Goal: Task Accomplishment & Management: Complete application form

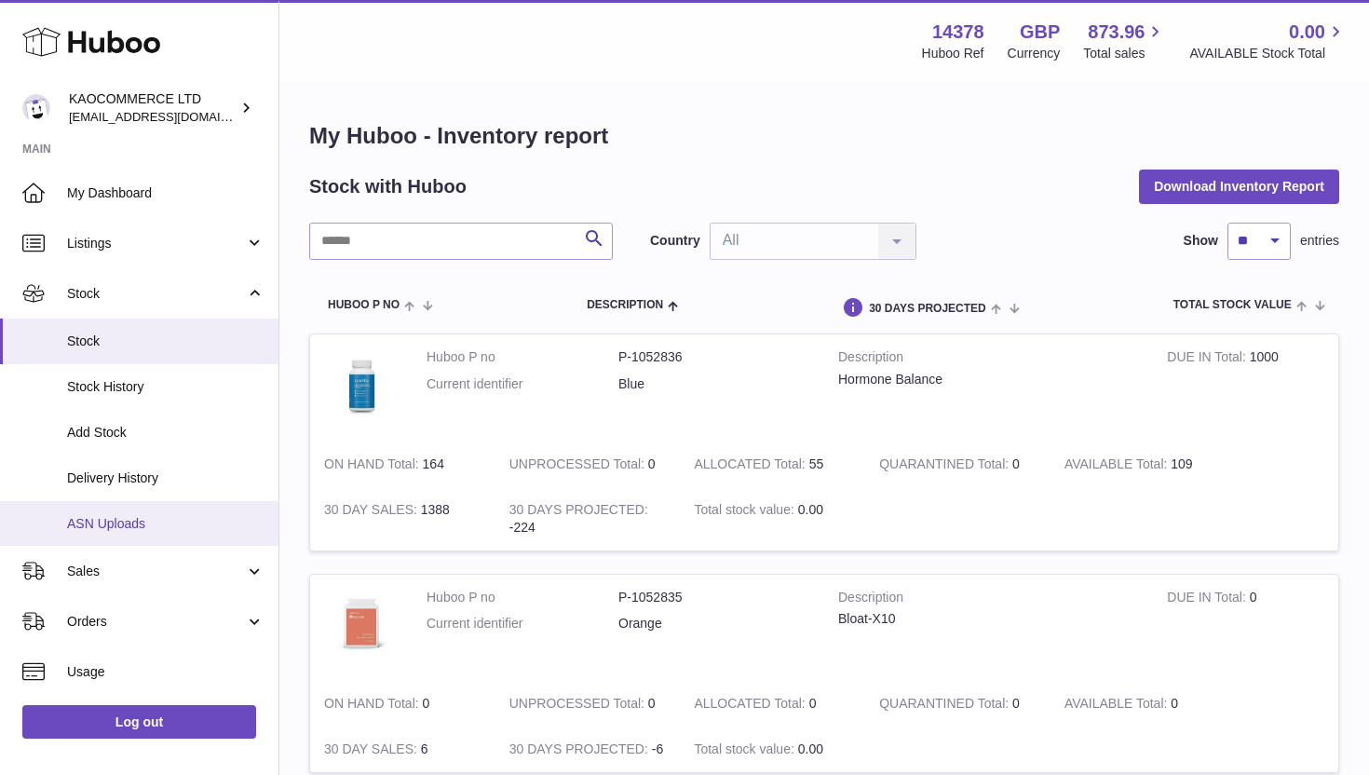
click at [132, 518] on span "ASN Uploads" at bounding box center [165, 524] width 197 height 18
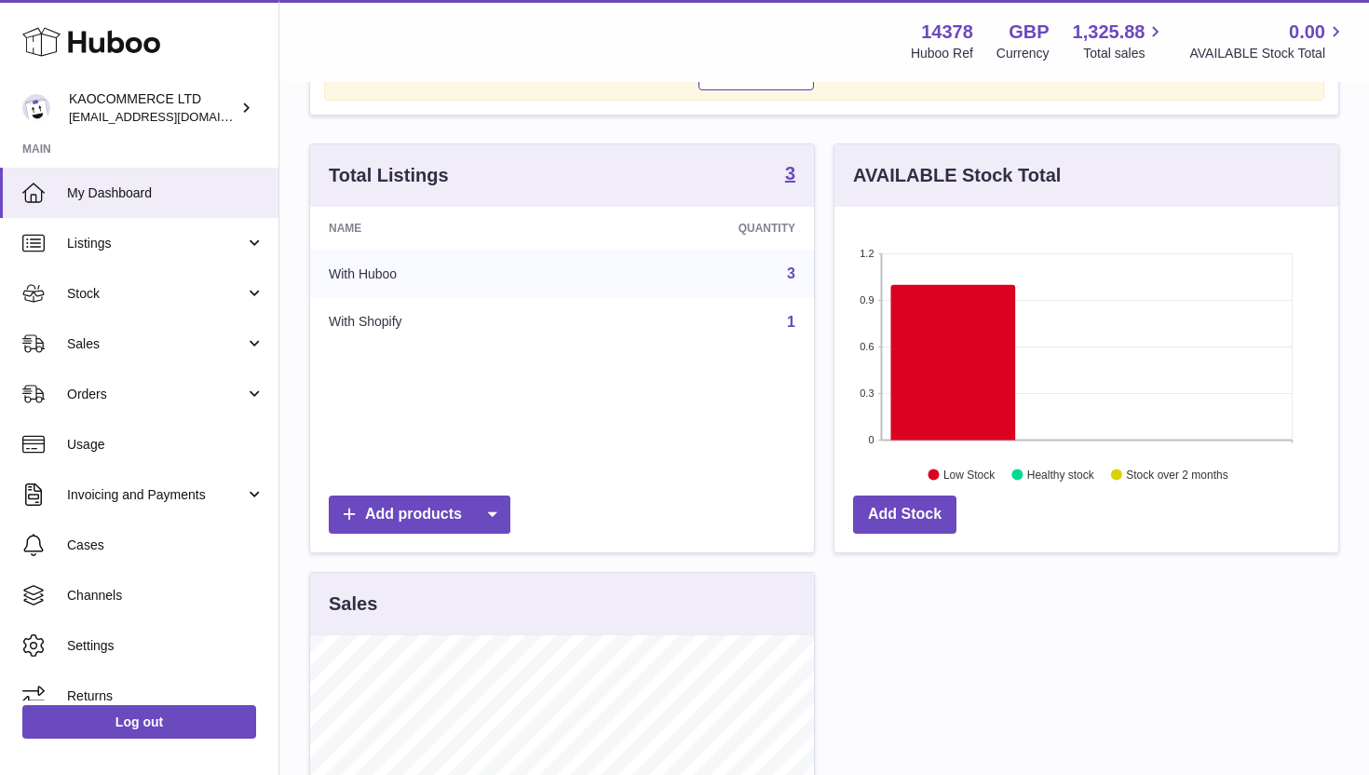
scroll to position [211, 0]
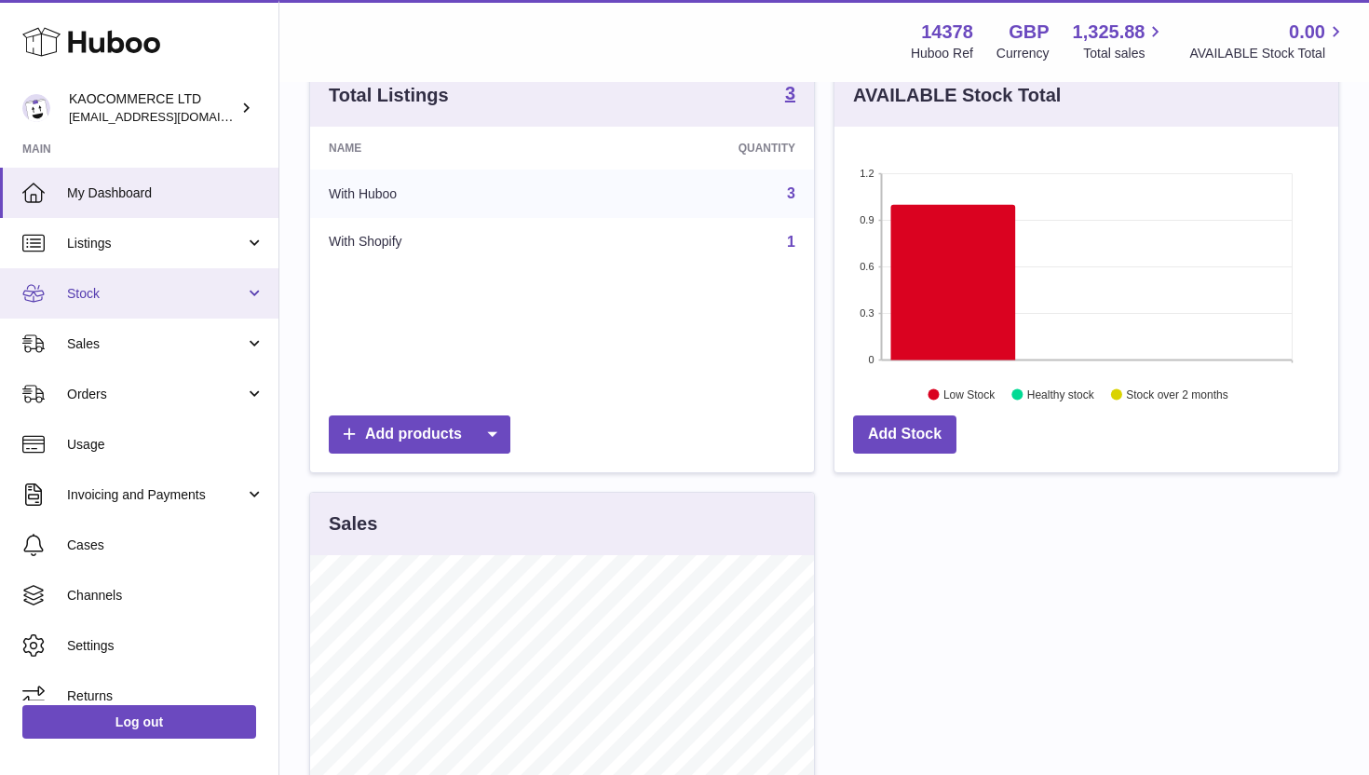
click at [207, 297] on span "Stock" at bounding box center [156, 294] width 178 height 18
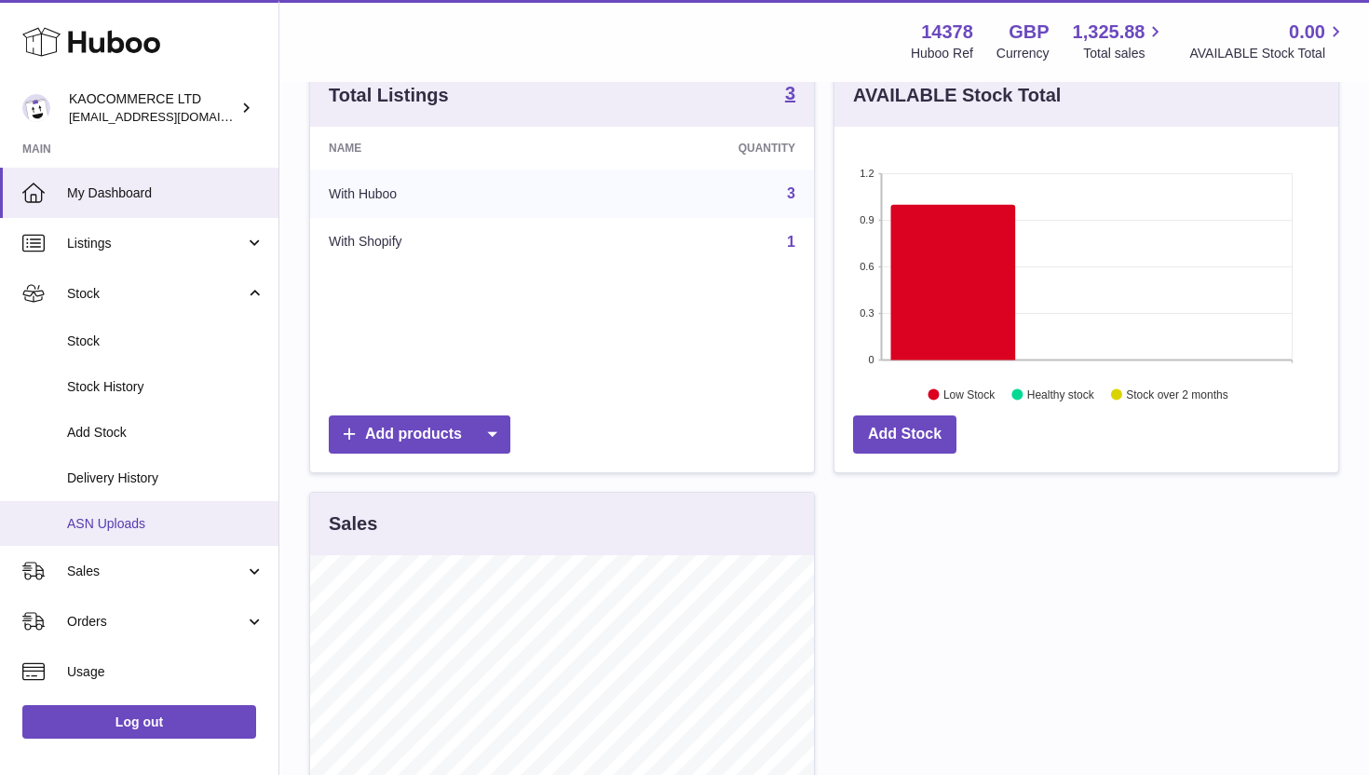
click at [123, 527] on span "ASN Uploads" at bounding box center [165, 524] width 197 height 18
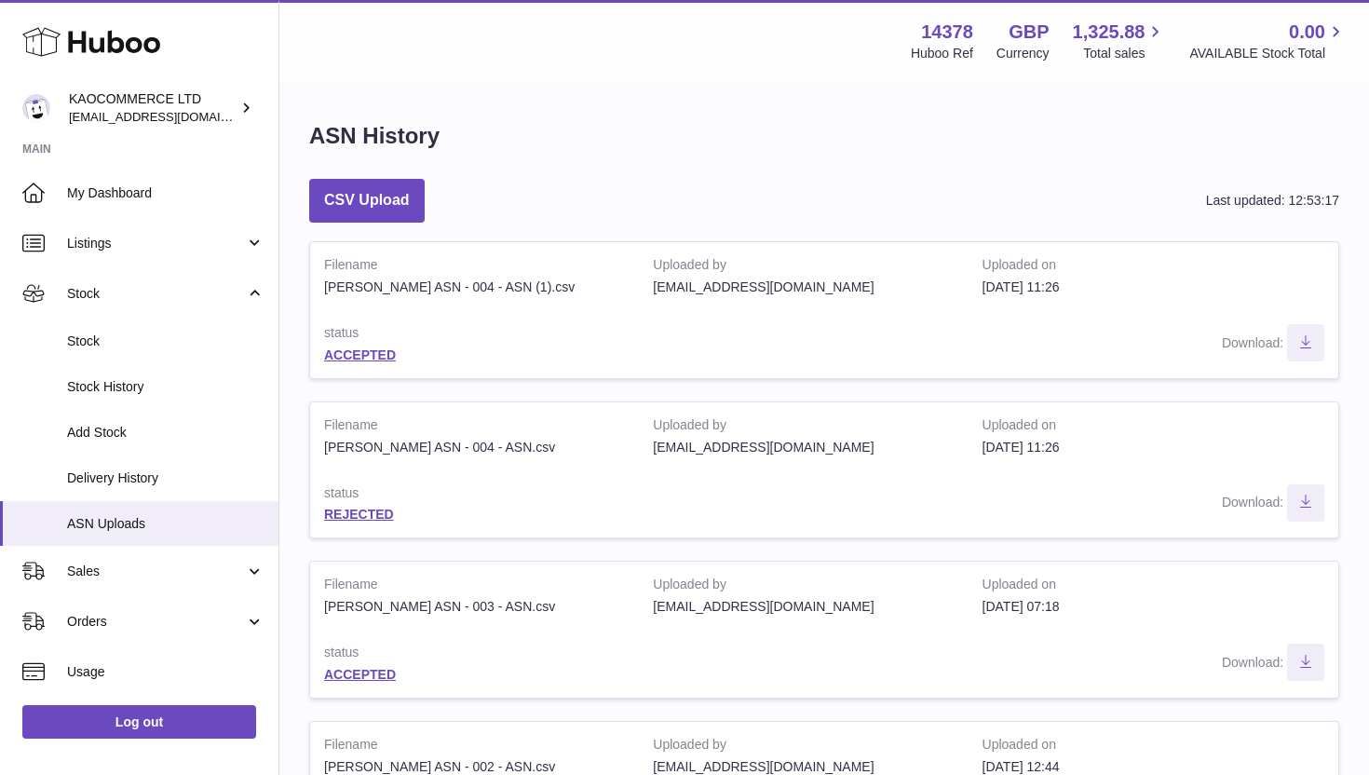
click at [1079, 316] on td "Download" at bounding box center [988, 344] width 699 height 68
click at [382, 200] on button "CSV Upload" at bounding box center [366, 201] width 115 height 44
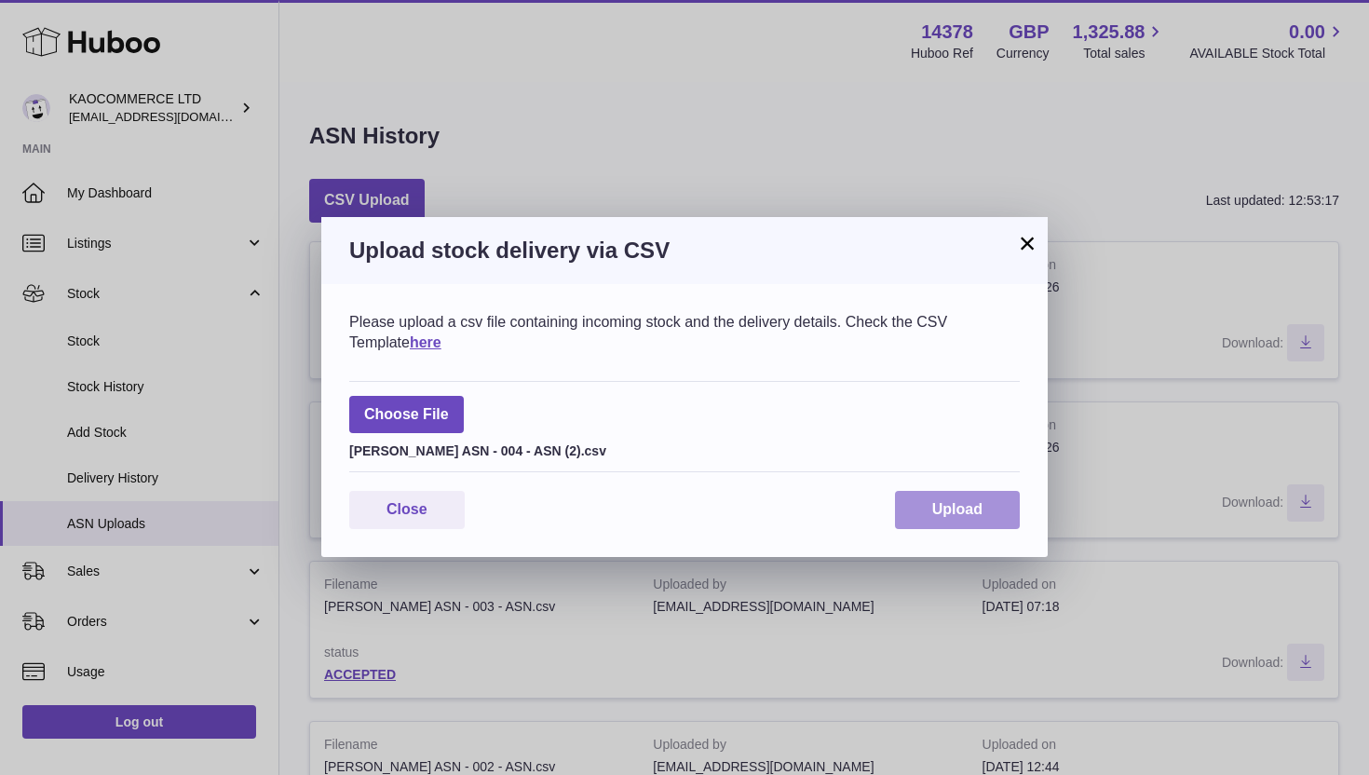
click at [982, 503] on span "Upload" at bounding box center [957, 509] width 50 height 16
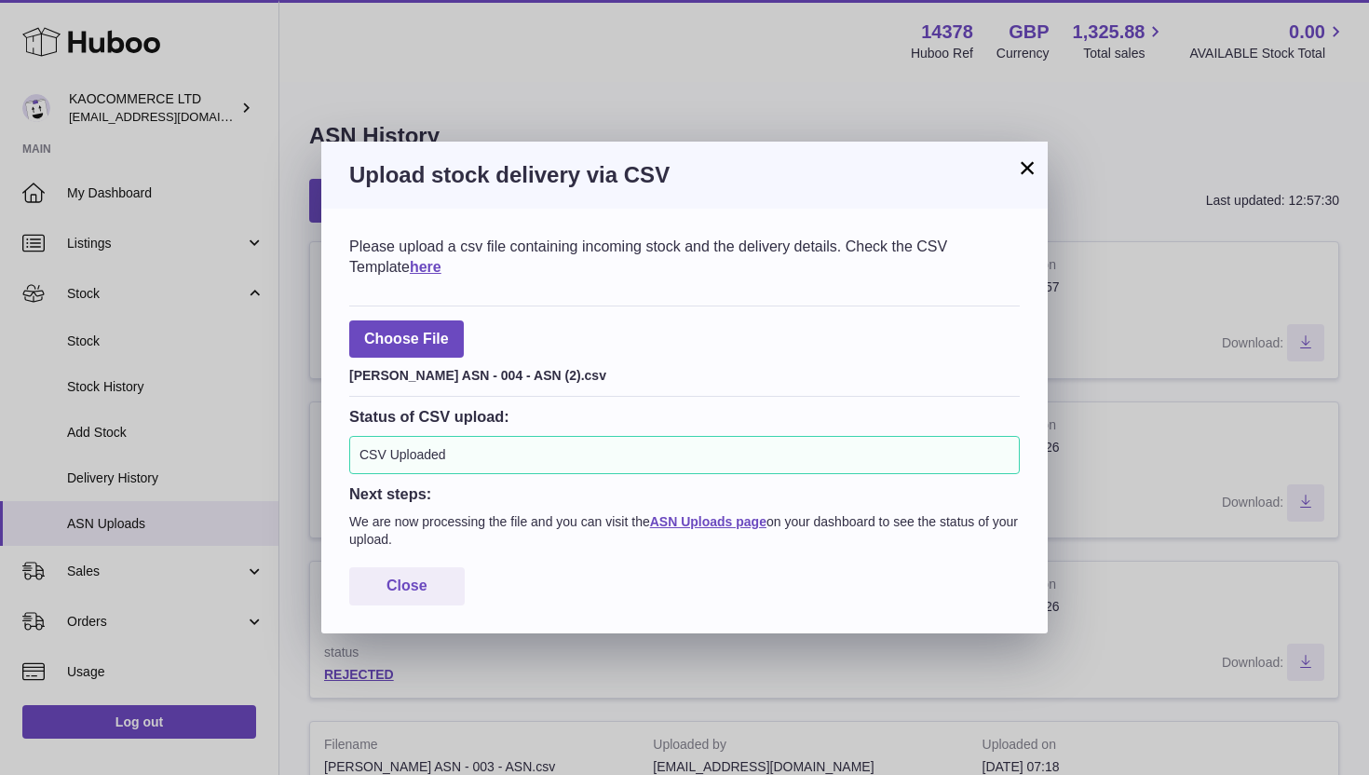
click at [1029, 177] on button "×" at bounding box center [1027, 167] width 22 height 22
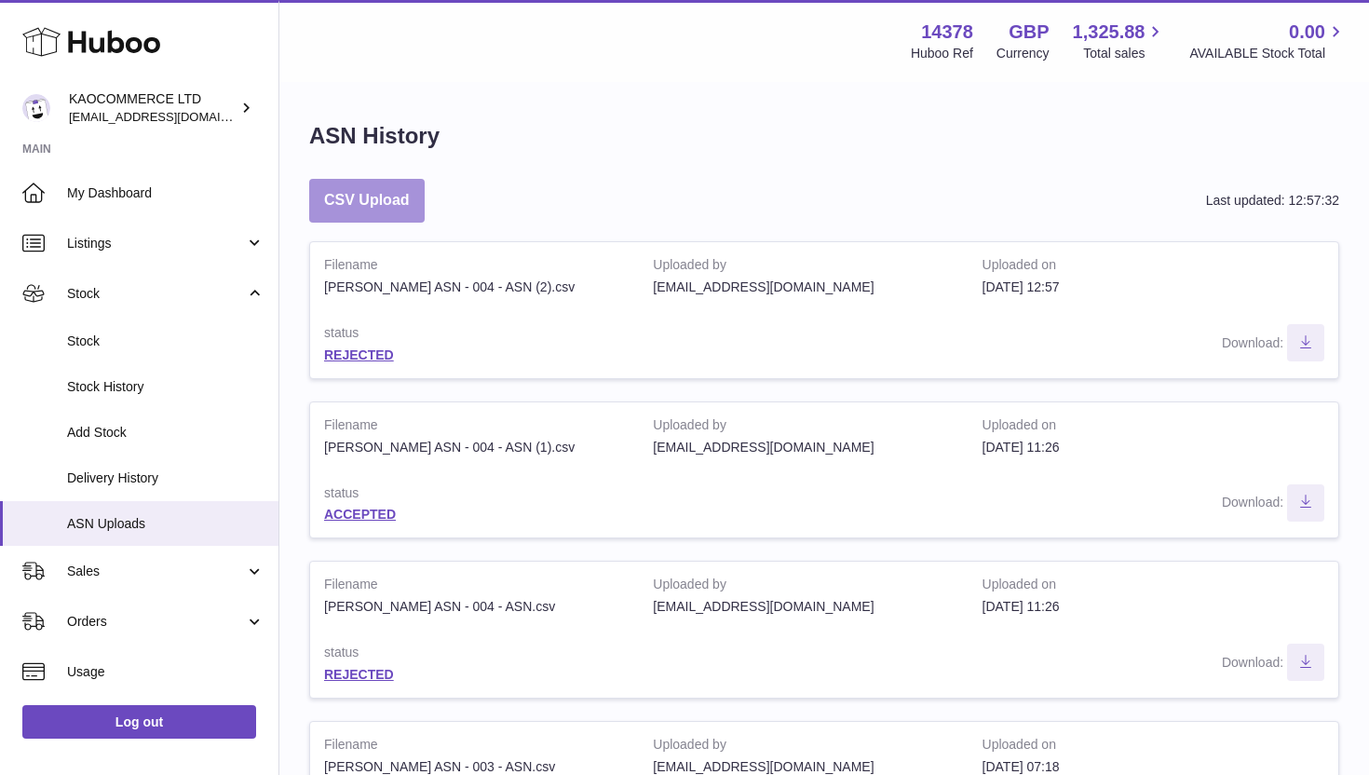
click at [398, 203] on button "CSV Upload" at bounding box center [366, 201] width 115 height 44
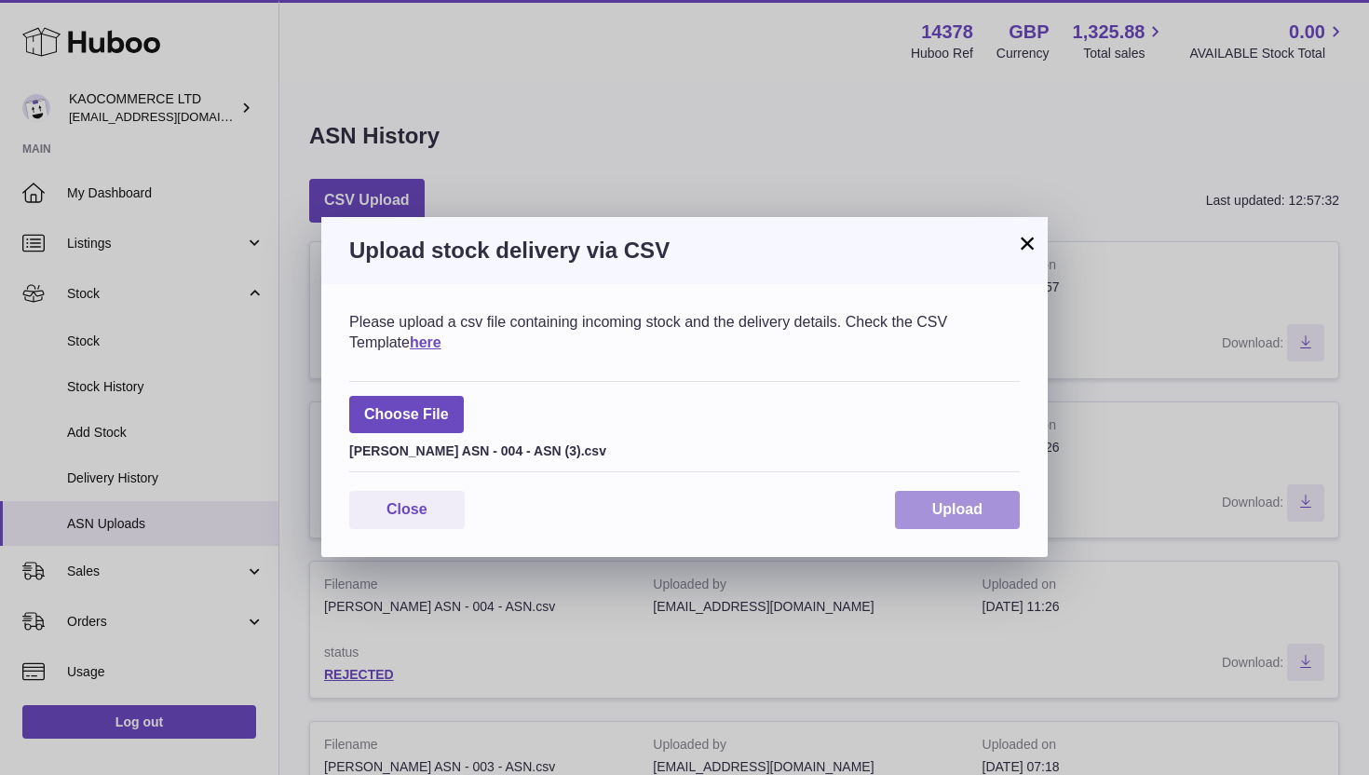
click at [971, 516] on span "Upload" at bounding box center [957, 509] width 50 height 16
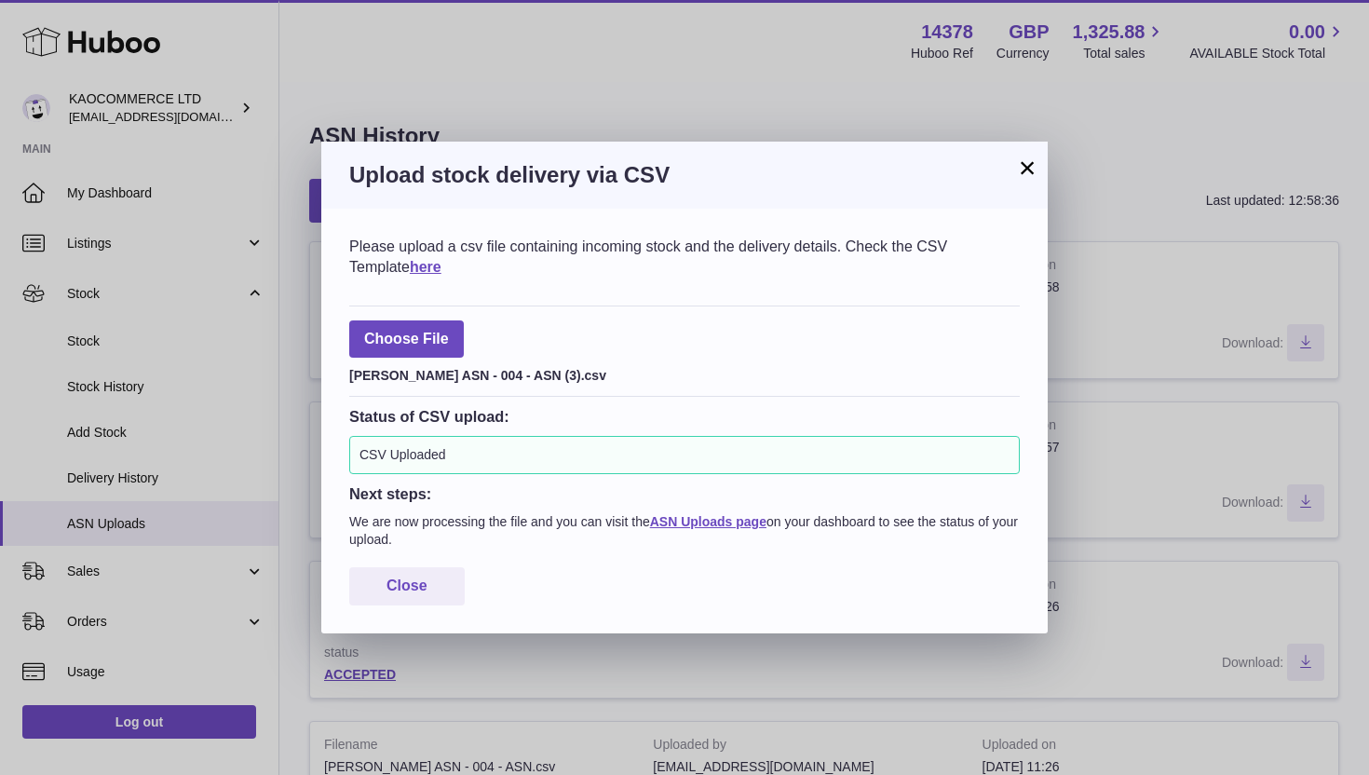
click at [1033, 166] on button "×" at bounding box center [1027, 167] width 22 height 22
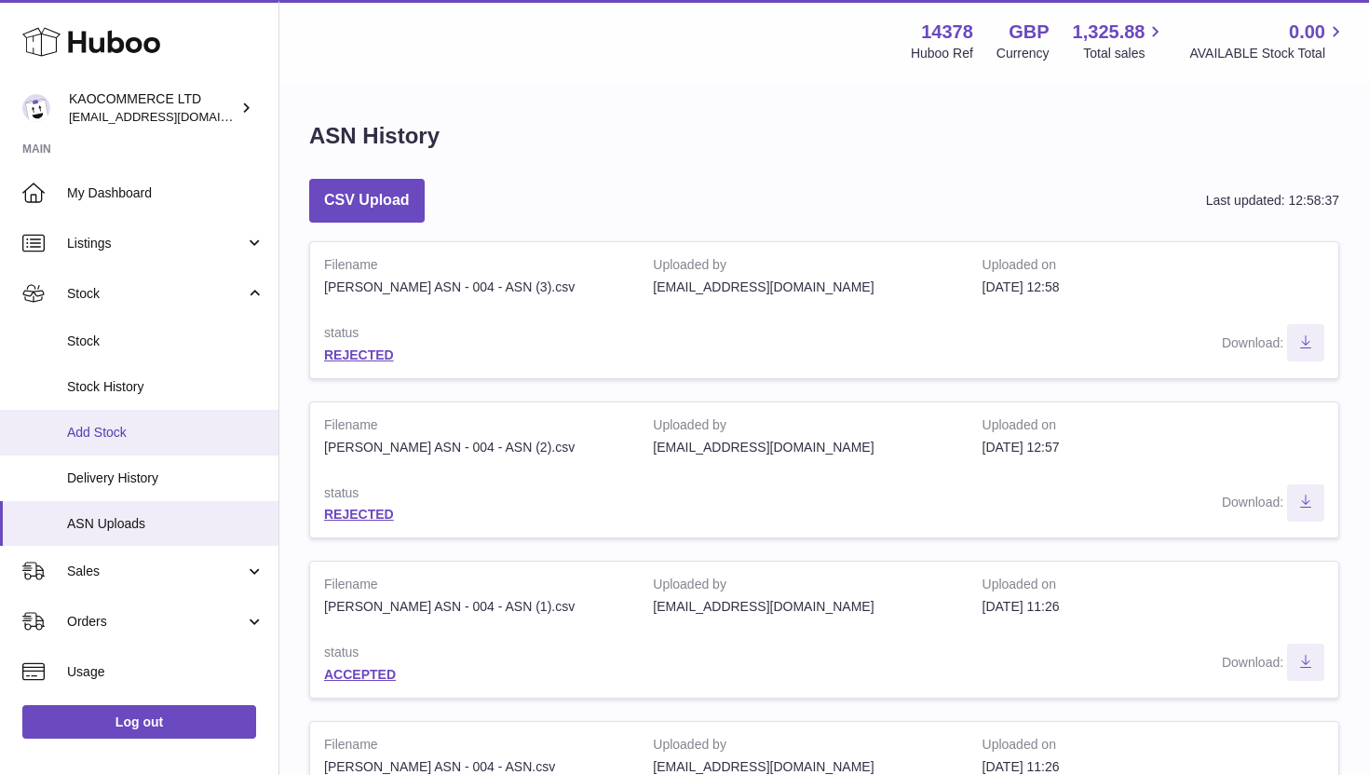
click at [126, 442] on link "Add Stock" at bounding box center [139, 433] width 278 height 46
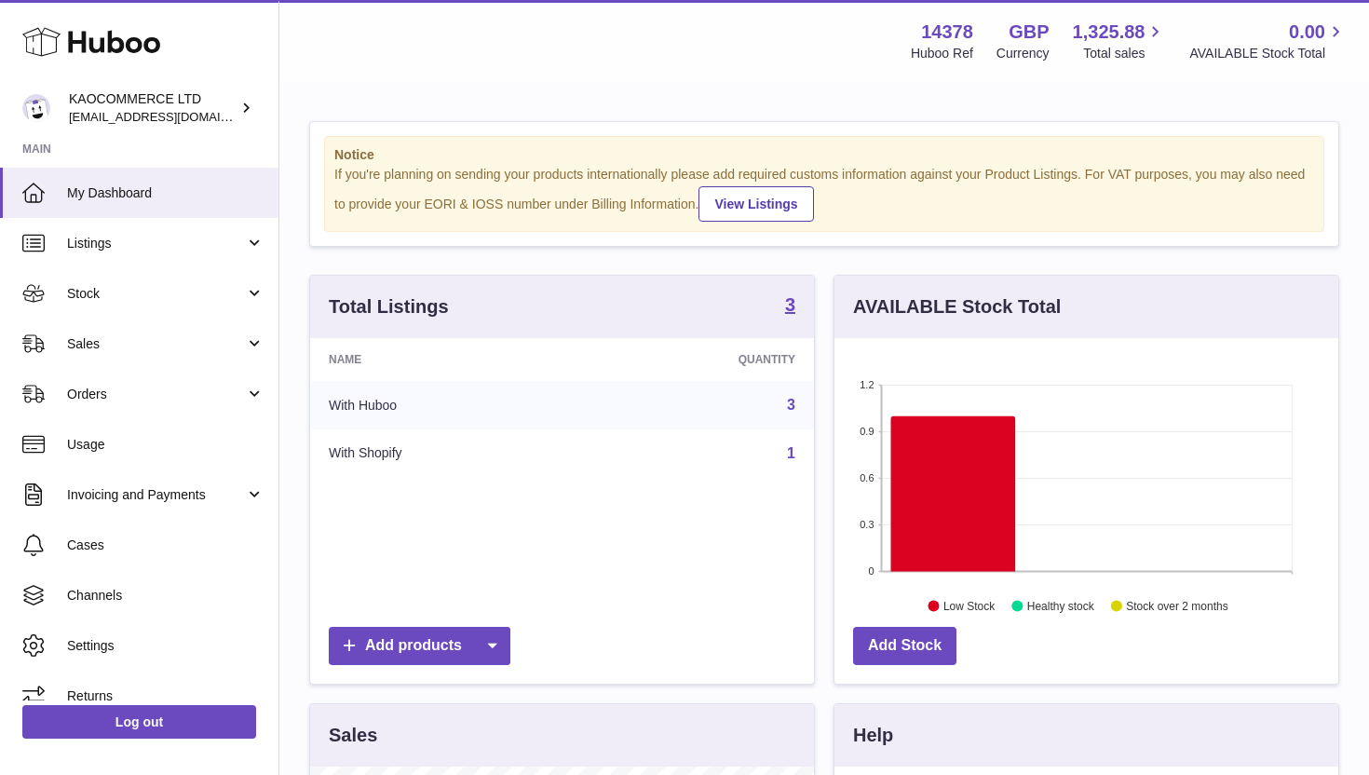
scroll to position [291, 504]
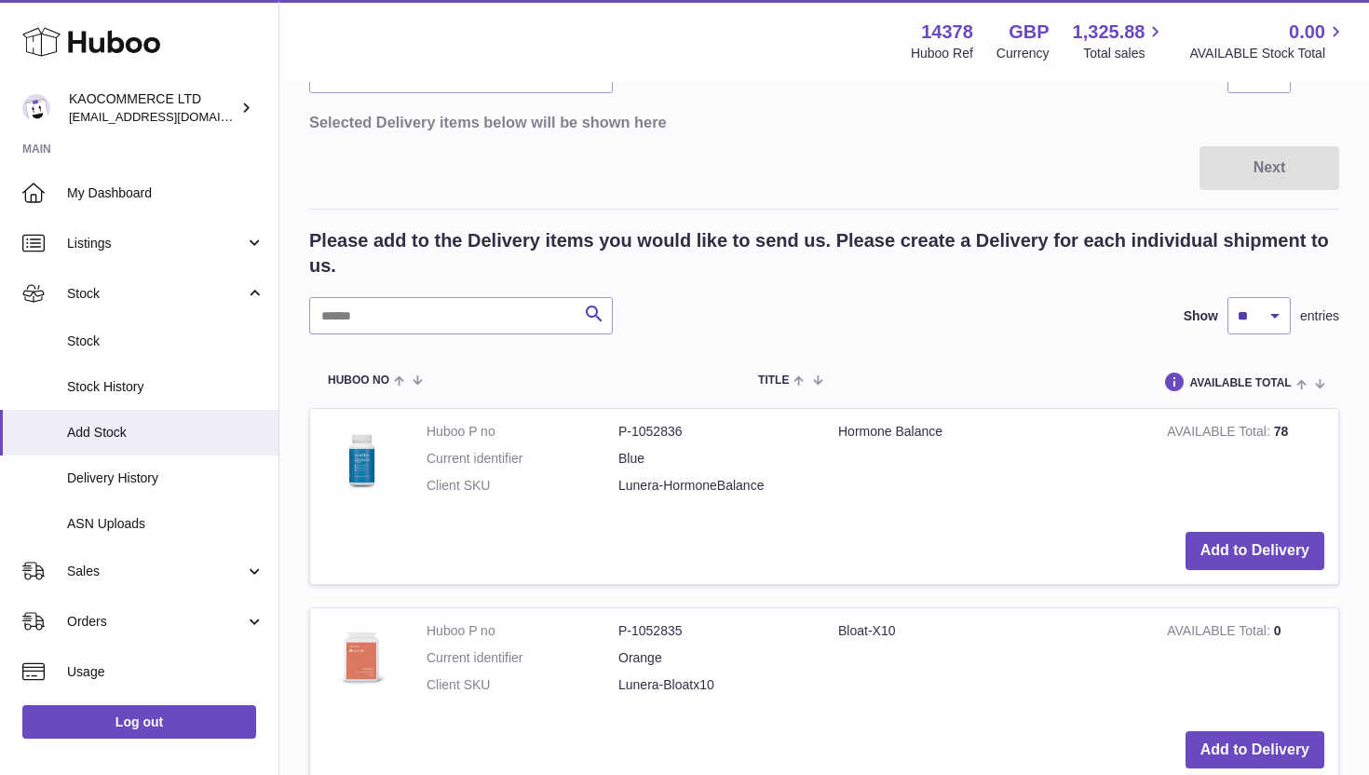
scroll to position [221, 0]
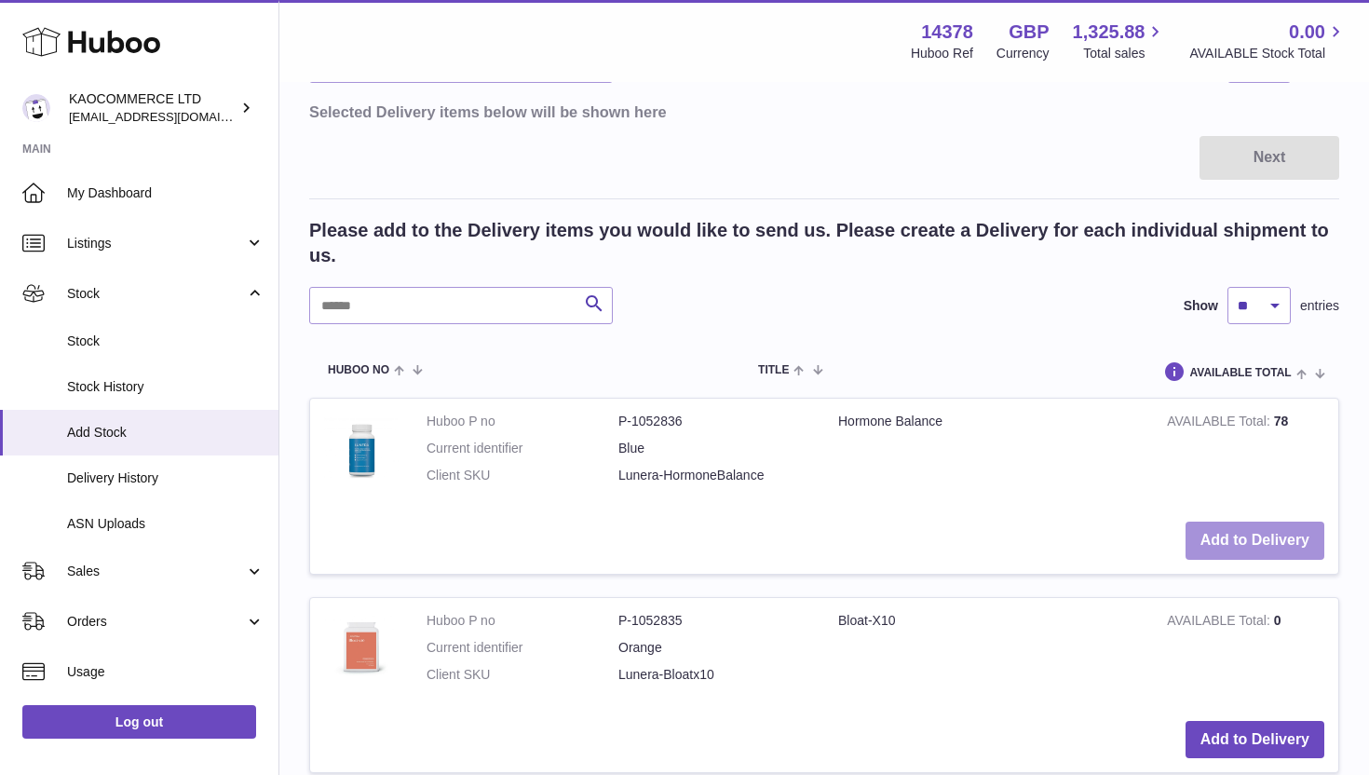
click at [1253, 543] on button "Add to Delivery" at bounding box center [1255, 541] width 139 height 38
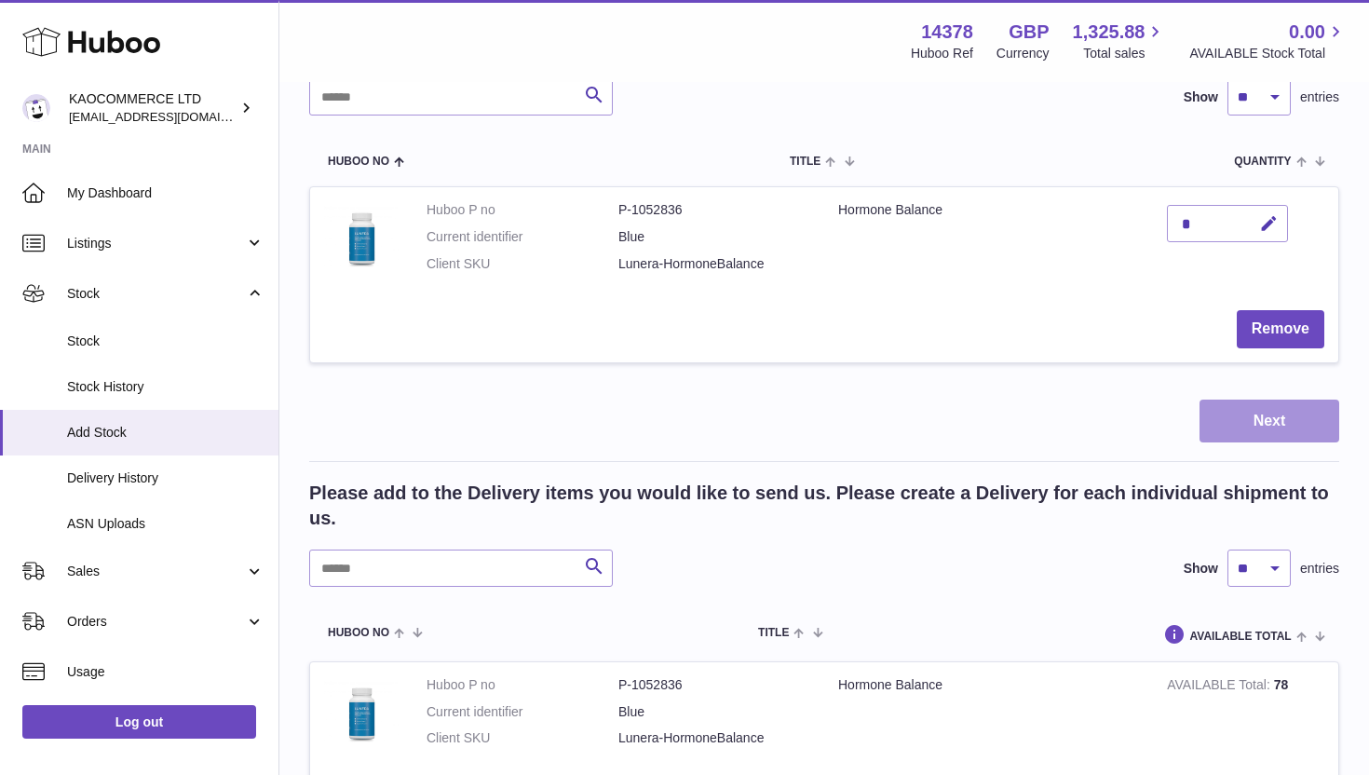
scroll to position [182, 0]
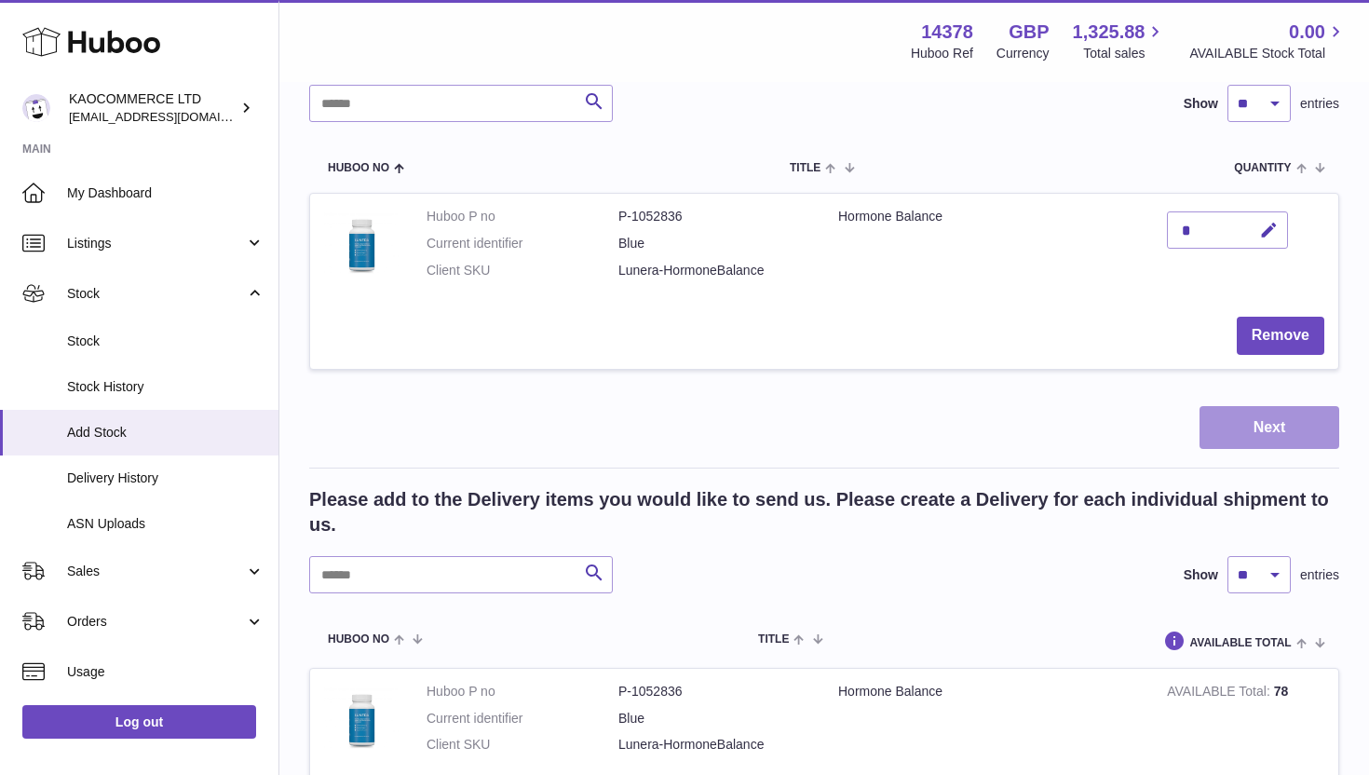
click at [1257, 431] on button "Next" at bounding box center [1270, 428] width 140 height 44
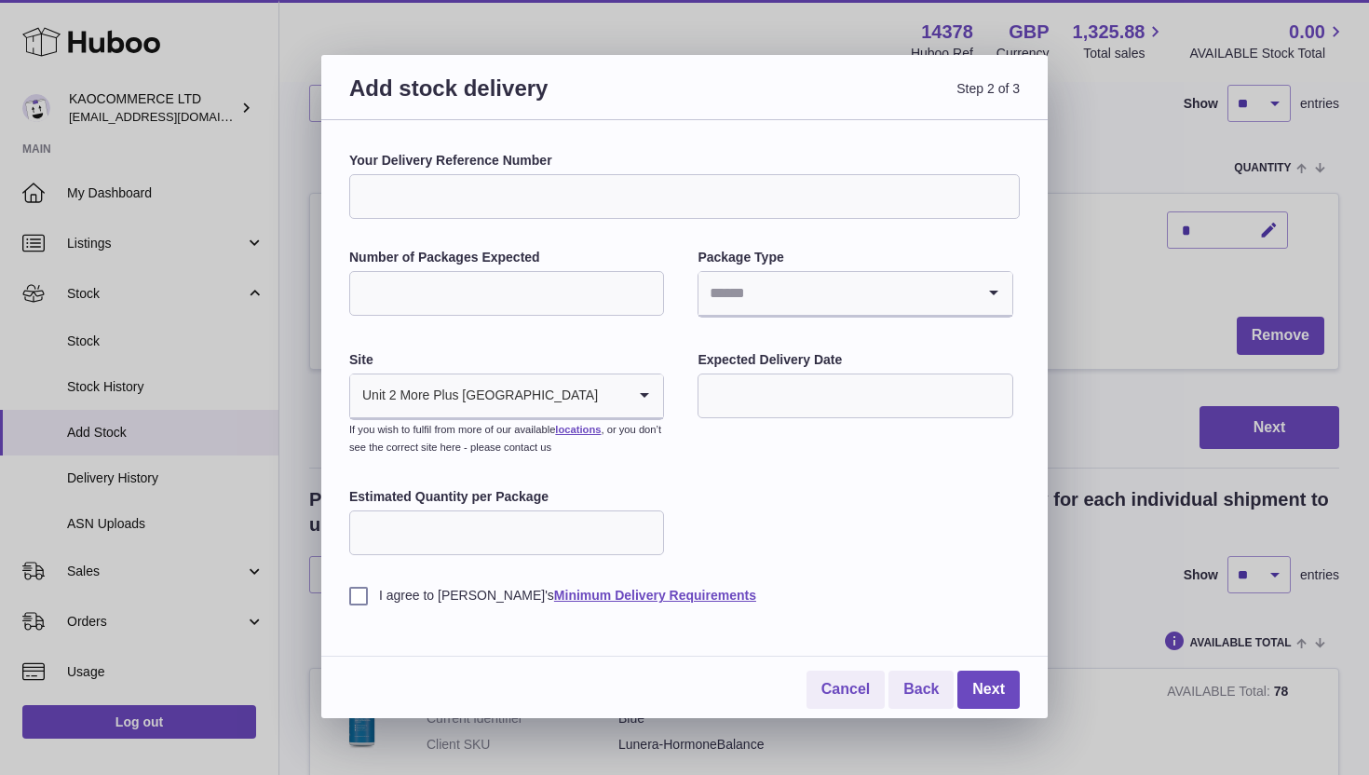
click at [617, 187] on input "Your Delivery Reference Number" at bounding box center [684, 196] width 671 height 45
click at [593, 187] on input "Your Delivery Reference Number" at bounding box center [684, 196] width 671 height 45
click at [624, 390] on input "Search for option" at bounding box center [612, 395] width 27 height 43
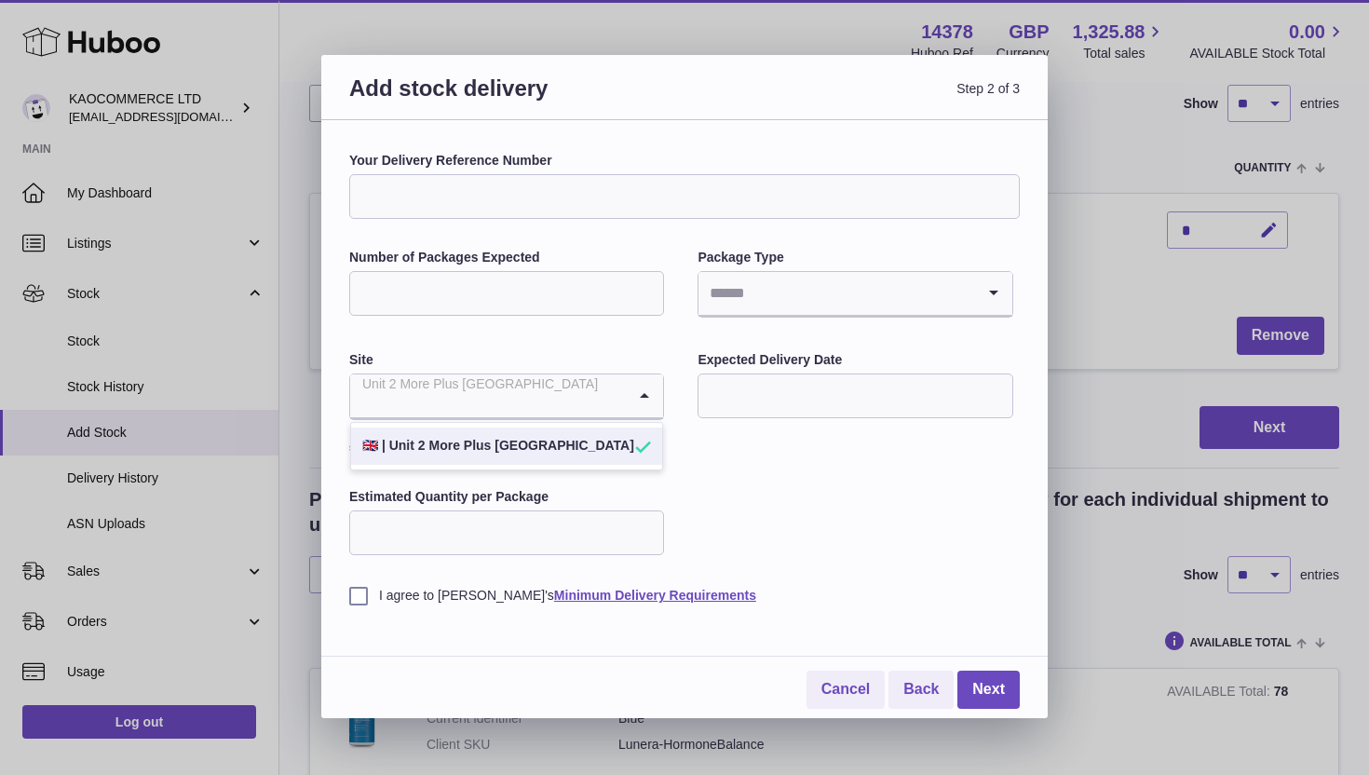
click at [589, 353] on label "Site" at bounding box center [506, 360] width 315 height 18
drag, startPoint x: 569, startPoint y: 398, endPoint x: 363, endPoint y: 389, distance: 206.0
click at [363, 389] on input "Search for option" at bounding box center [488, 395] width 276 height 43
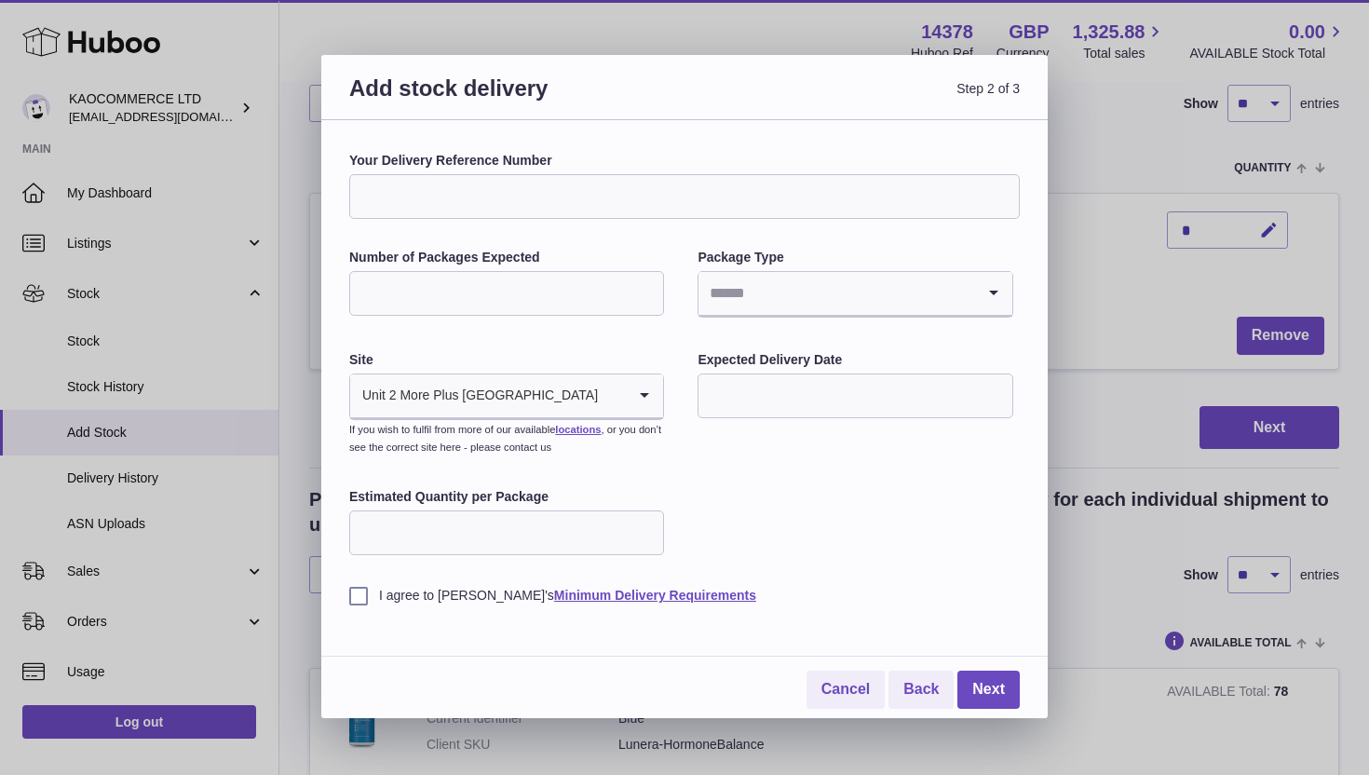
click at [521, 292] on input "Number of Packages Expected" at bounding box center [506, 293] width 315 height 45
click at [499, 207] on input "Your Delivery Reference Number" at bounding box center [684, 196] width 671 height 45
type input "*"
click at [485, 267] on div "Number of Packages Expected" at bounding box center [506, 284] width 315 height 71
click at [486, 292] on input "Number of Packages Expected" at bounding box center [506, 293] width 315 height 45
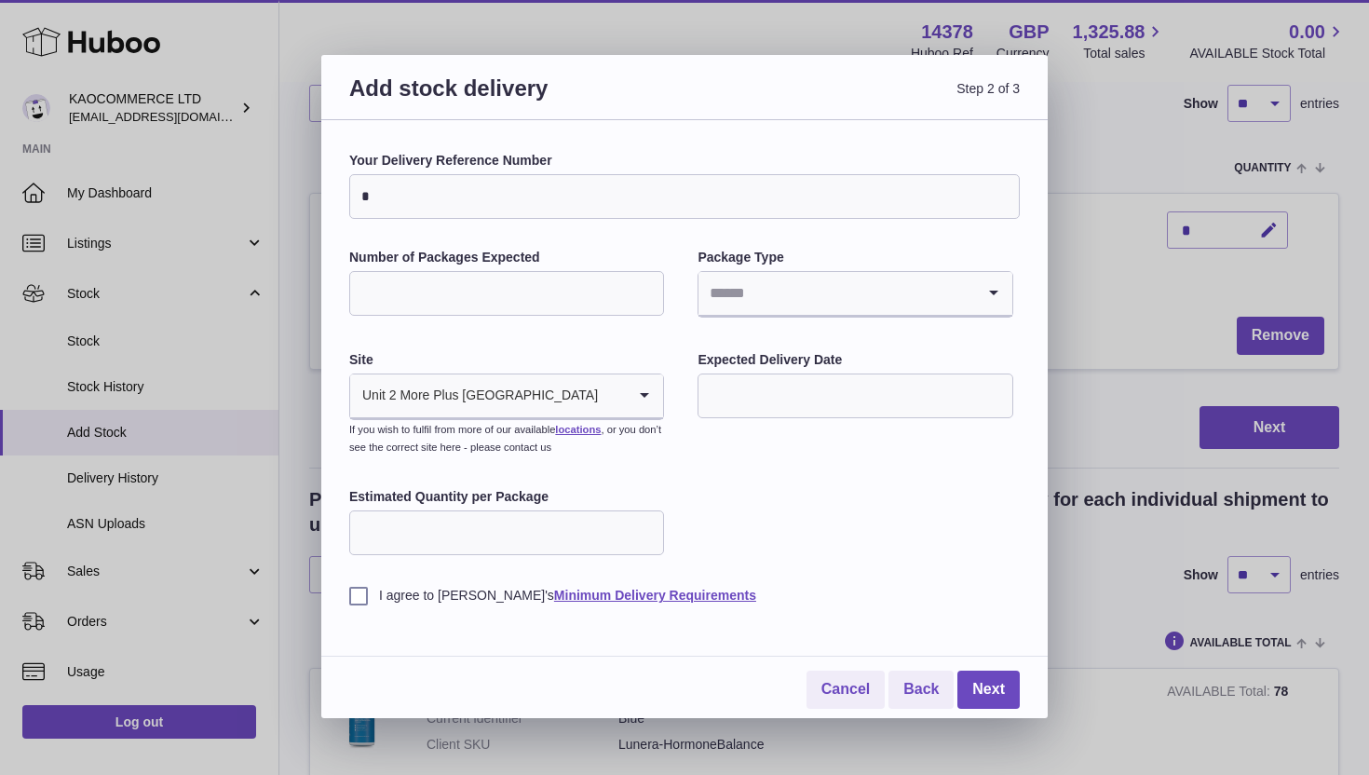
type input "*"
click at [760, 304] on input "Search for option" at bounding box center [836, 293] width 276 height 43
click at [749, 419] on li "Boxes" at bounding box center [854, 418] width 311 height 37
click at [735, 396] on input "text" at bounding box center [855, 395] width 315 height 45
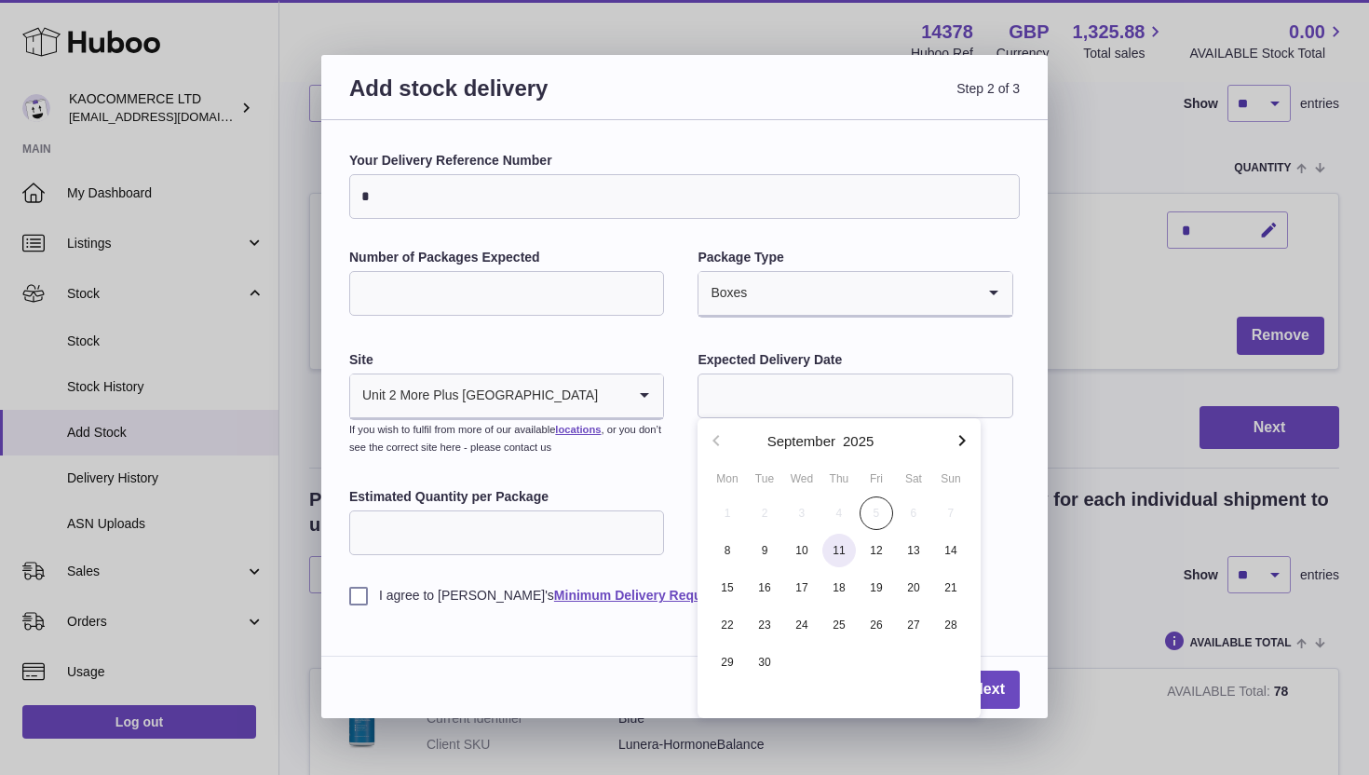
click at [841, 553] on span "11" at bounding box center [839, 551] width 34 height 34
type input "**********"
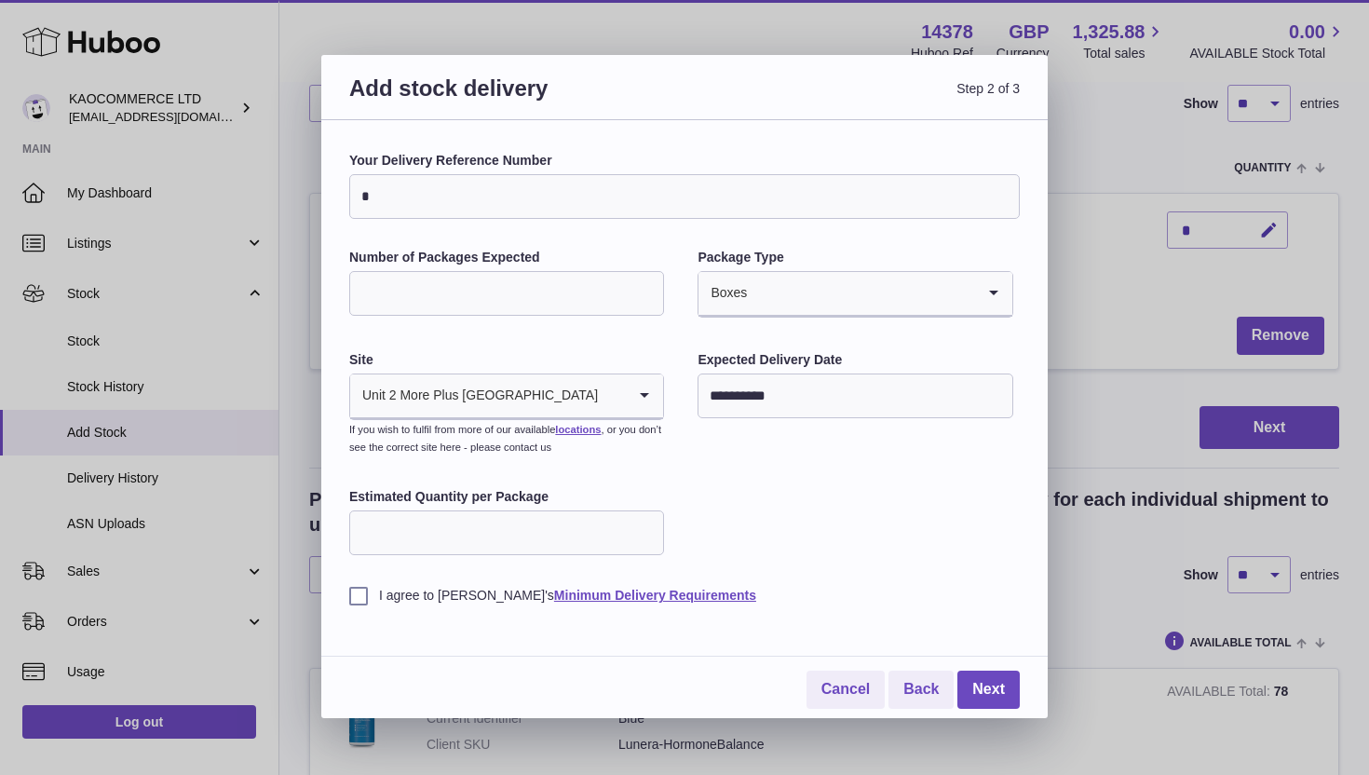
click at [499, 528] on input "Estimated Quantity per Package" at bounding box center [506, 532] width 315 height 45
type input "***"
click at [573, 480] on div "**********" at bounding box center [684, 378] width 671 height 453
click at [497, 491] on label "Estimated Quantity per Package" at bounding box center [506, 497] width 315 height 18
click at [497, 510] on input "***" at bounding box center [506, 532] width 315 height 45
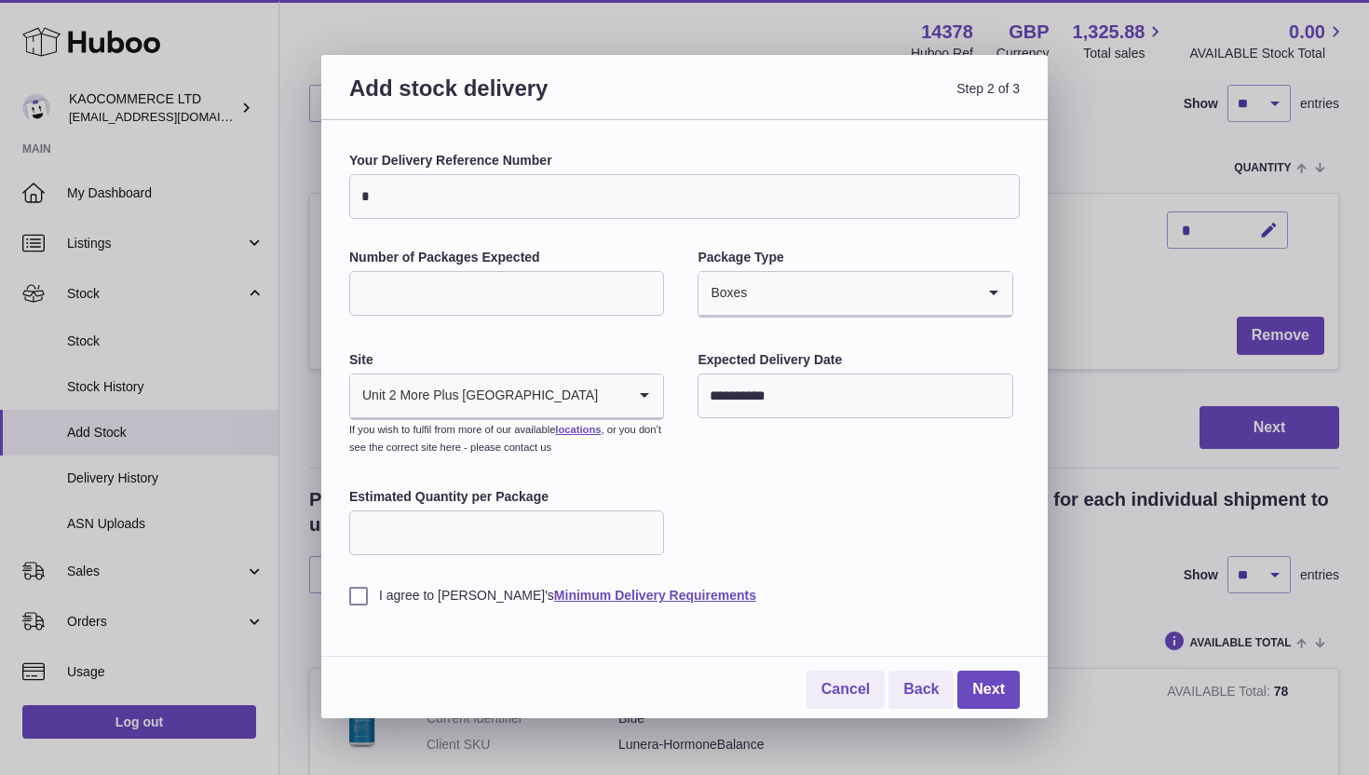
click at [359, 602] on label "I agree to Huboo's Minimum Delivery Requirements" at bounding box center [684, 596] width 671 height 18
click at [982, 675] on link "Next" at bounding box center [988, 690] width 62 height 38
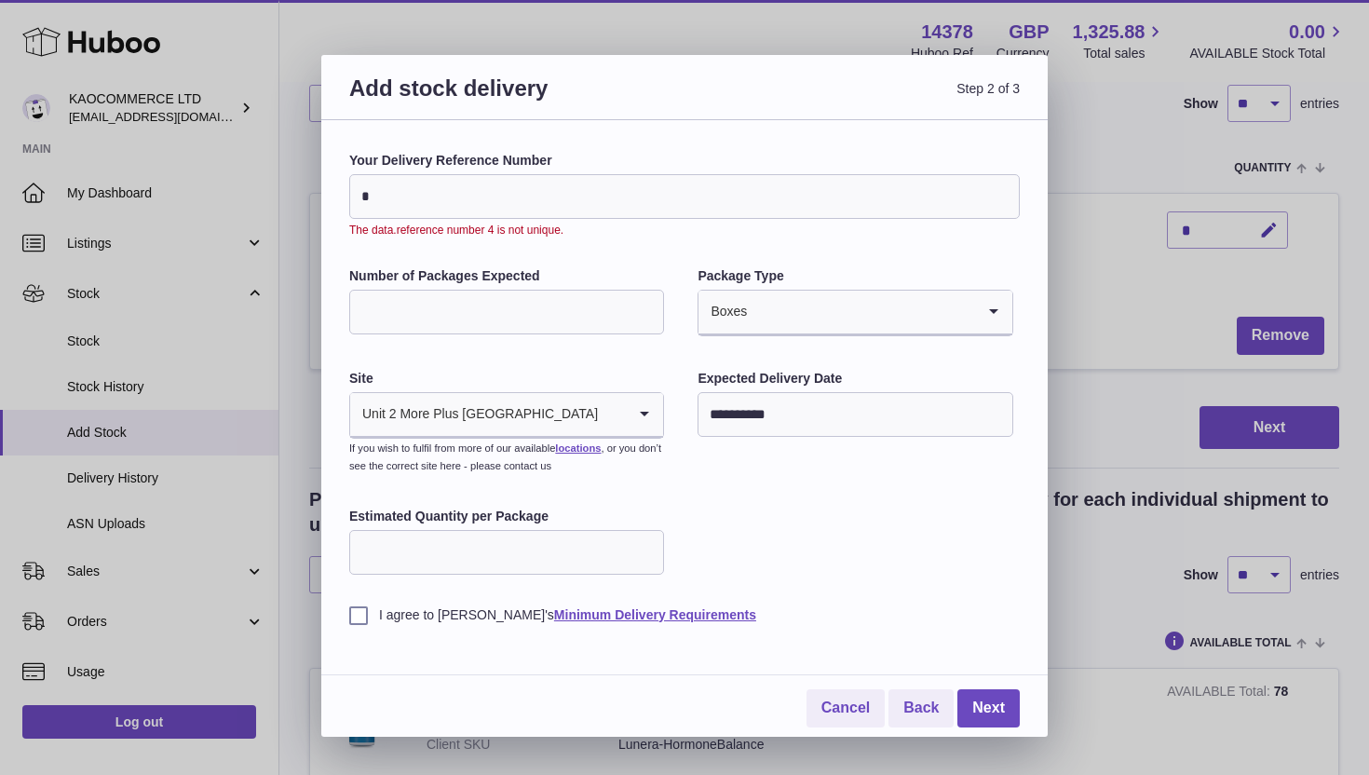
click at [543, 183] on input "*" at bounding box center [684, 196] width 671 height 45
click at [525, 198] on input "*" at bounding box center [684, 196] width 671 height 45
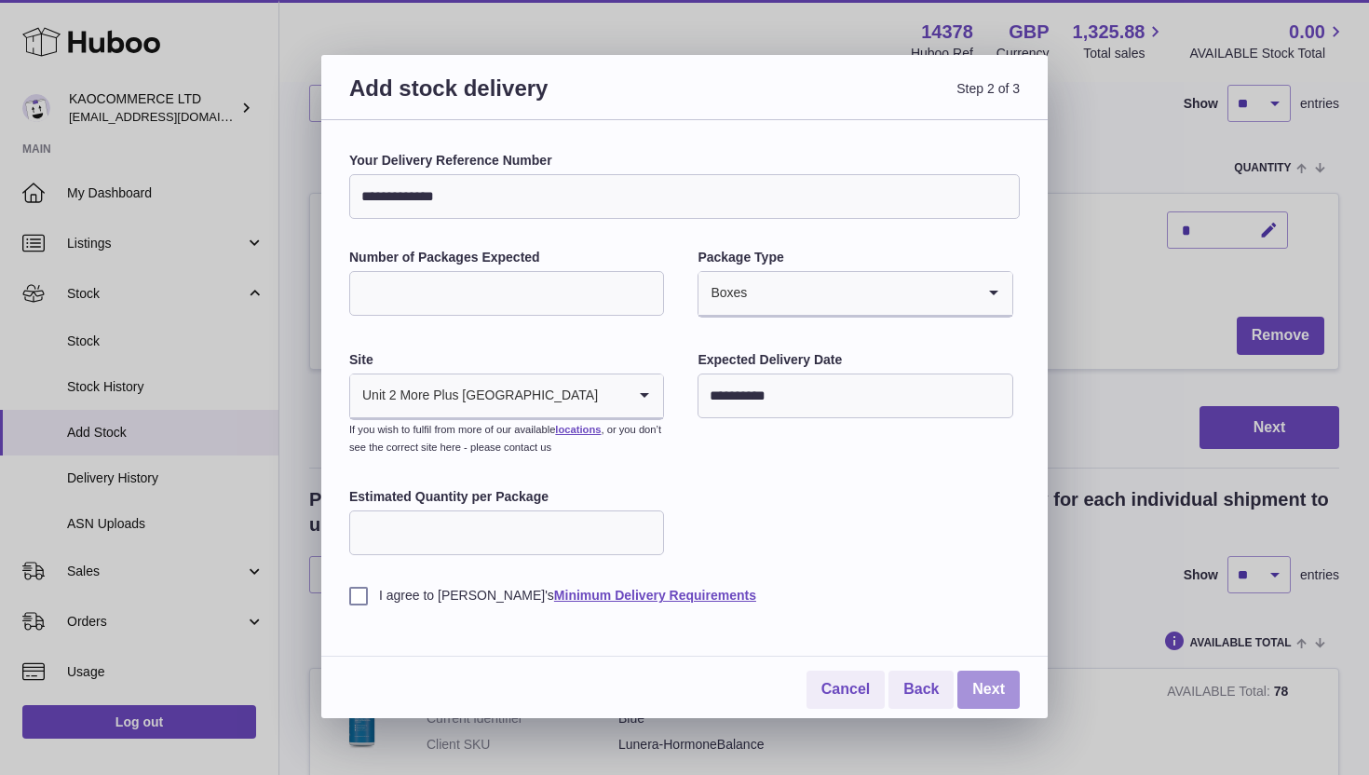
type input "**********"
click at [974, 698] on link "Next" at bounding box center [988, 690] width 62 height 38
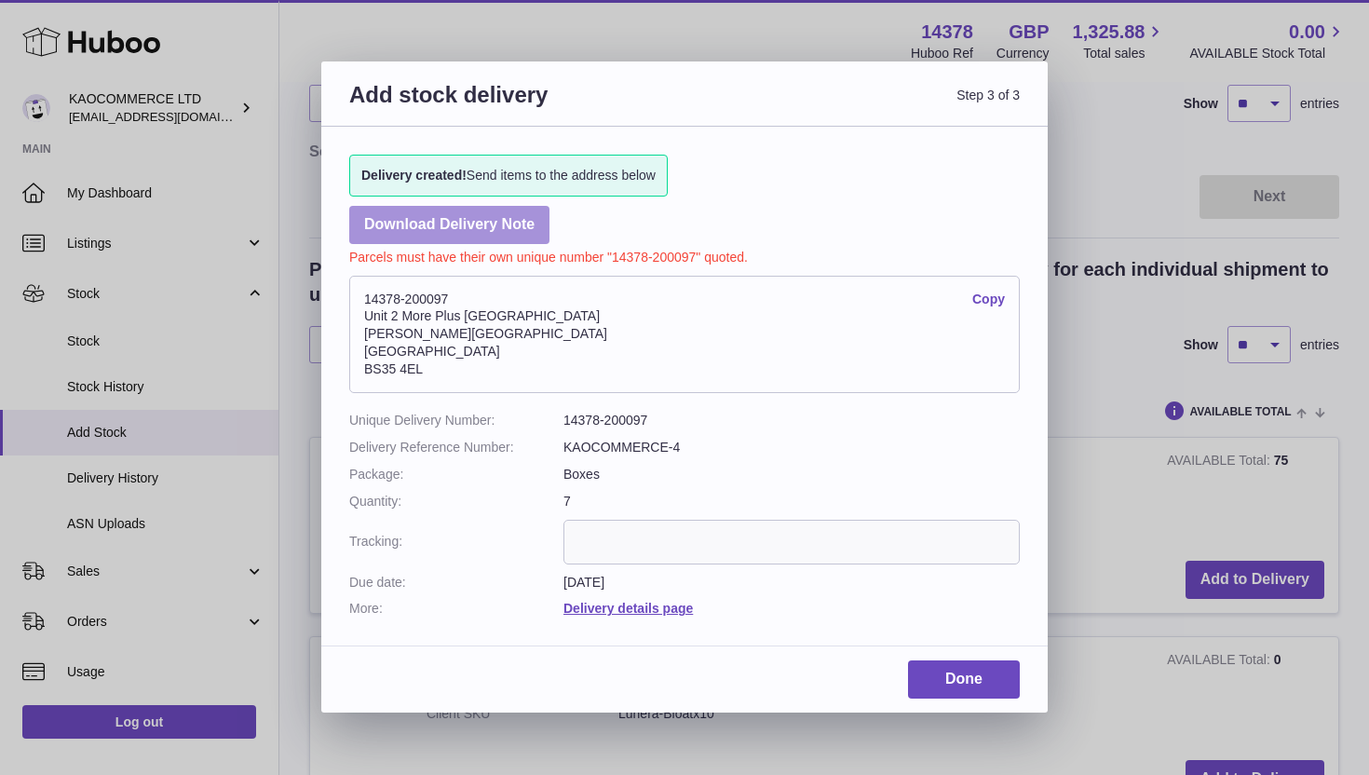
click at [501, 226] on link "Download Delivery Note" at bounding box center [449, 225] width 200 height 38
